Goal: Check status

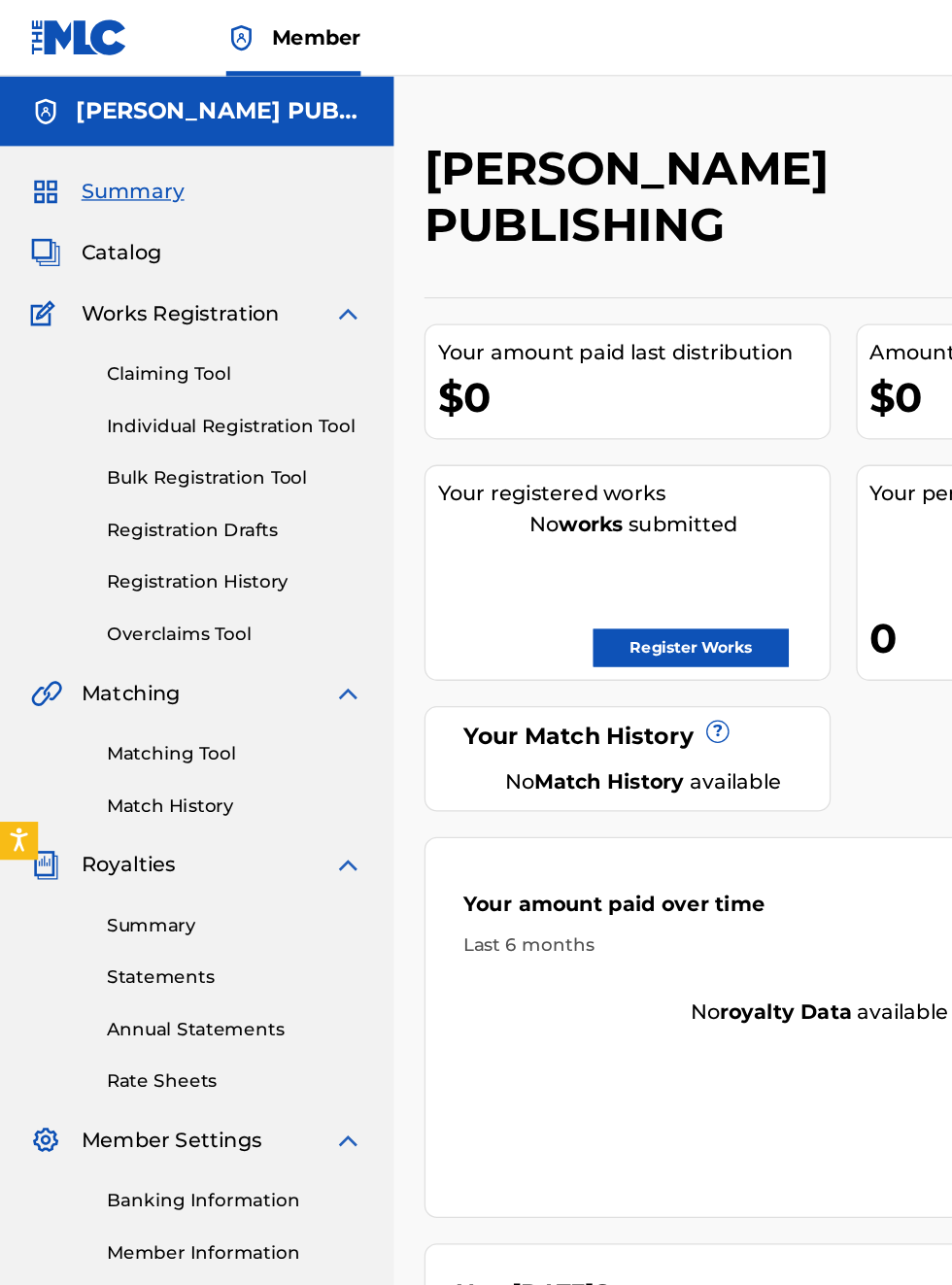
click at [654, 336] on div "Amount paid to date this year $0" at bounding box center [791, 292] width 275 height 89
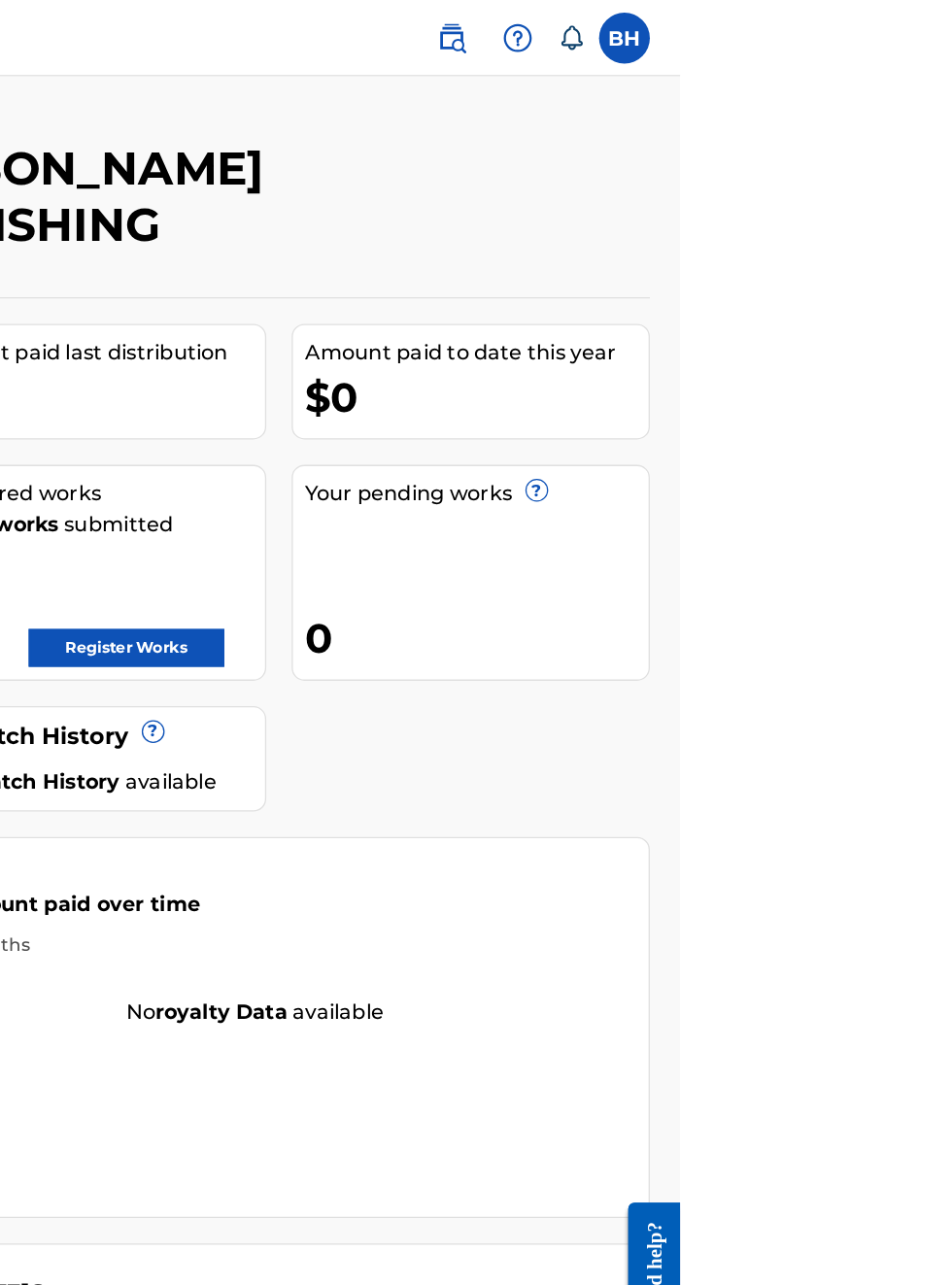
scroll to position [0, 432]
